Goal: Information Seeking & Learning: Learn about a topic

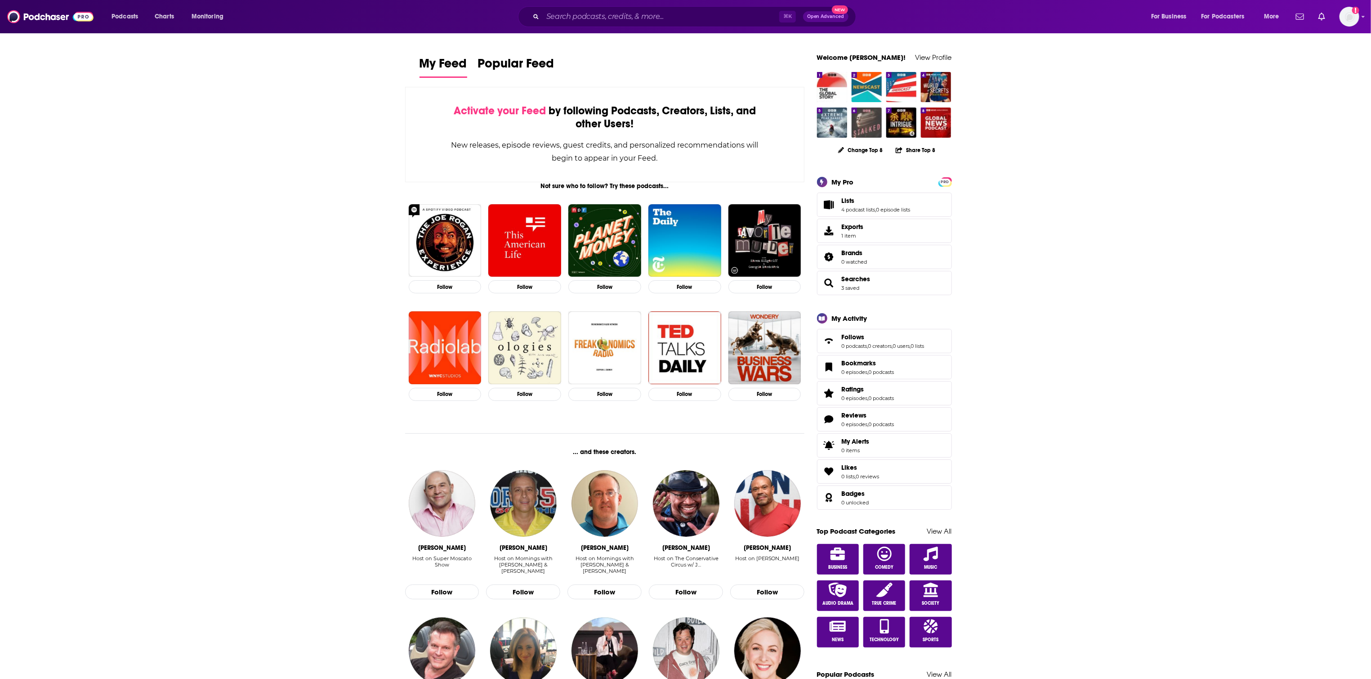
click at [873, 133] on img "Stalked" at bounding box center [867, 122] width 30 height 30
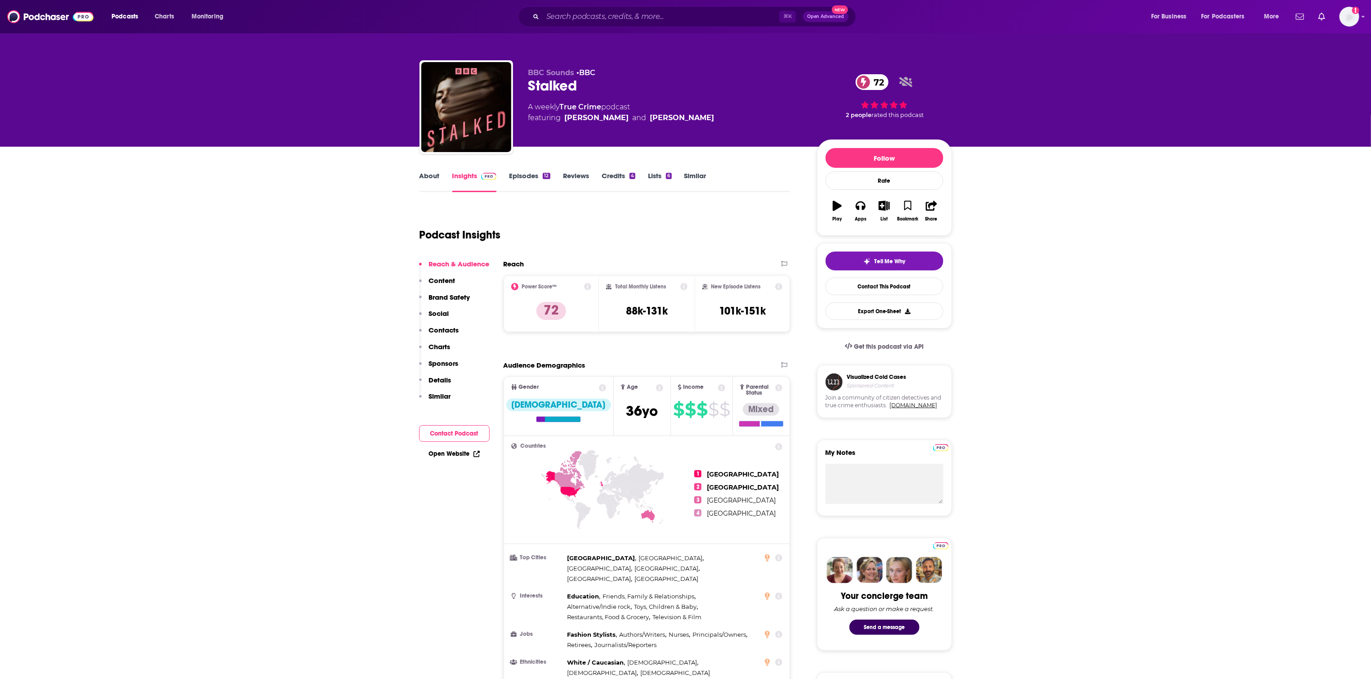
click at [529, 177] on link "Episodes 12" at bounding box center [529, 181] width 41 height 21
